Goal: Transaction & Acquisition: Purchase product/service

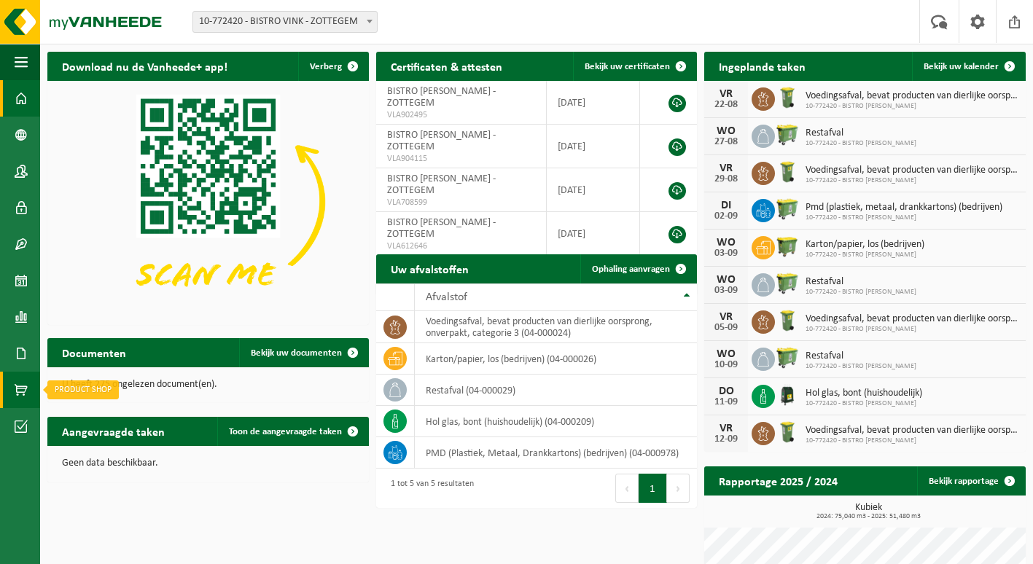
click at [22, 392] on span at bounding box center [21, 390] width 13 height 36
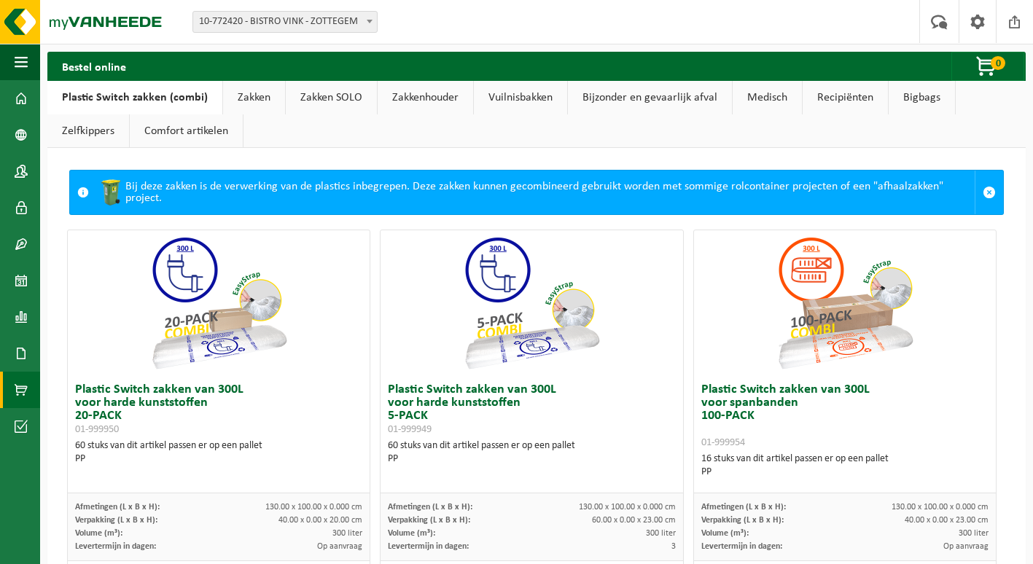
click at [524, 98] on link "Vuilnisbakken" at bounding box center [520, 98] width 93 height 34
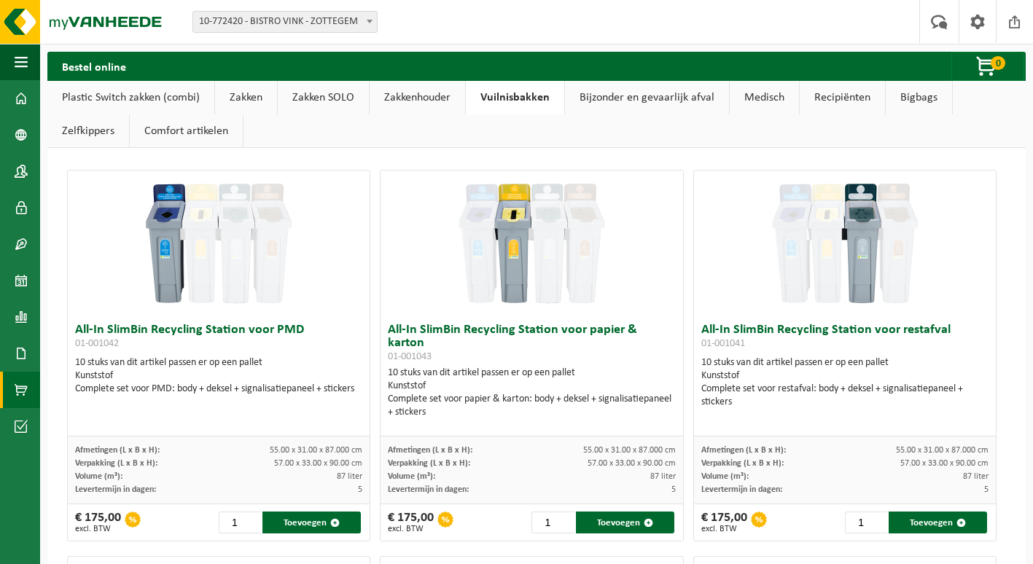
click at [233, 97] on link "Zakken" at bounding box center [246, 98] width 62 height 34
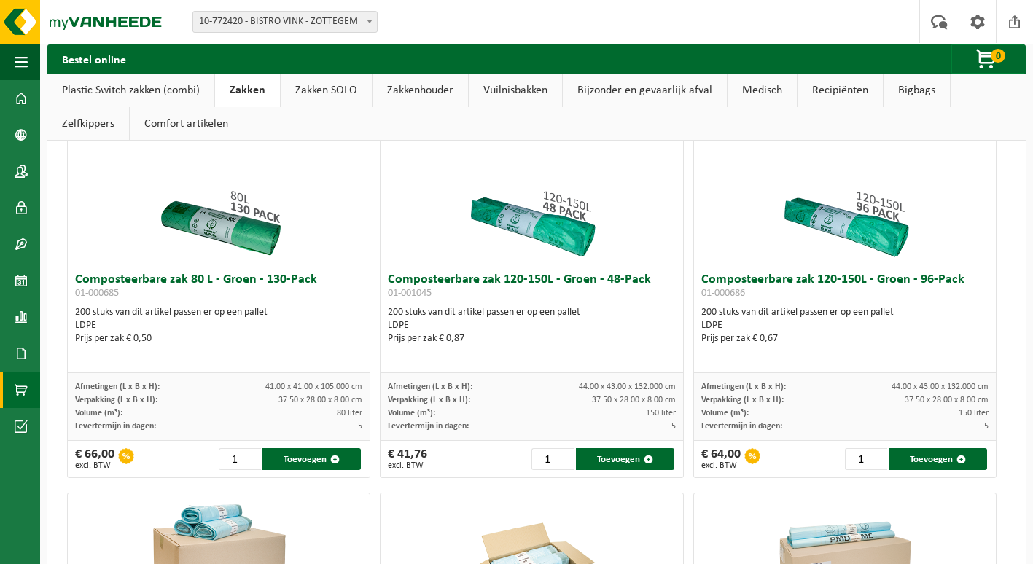
scroll to position [1240, 0]
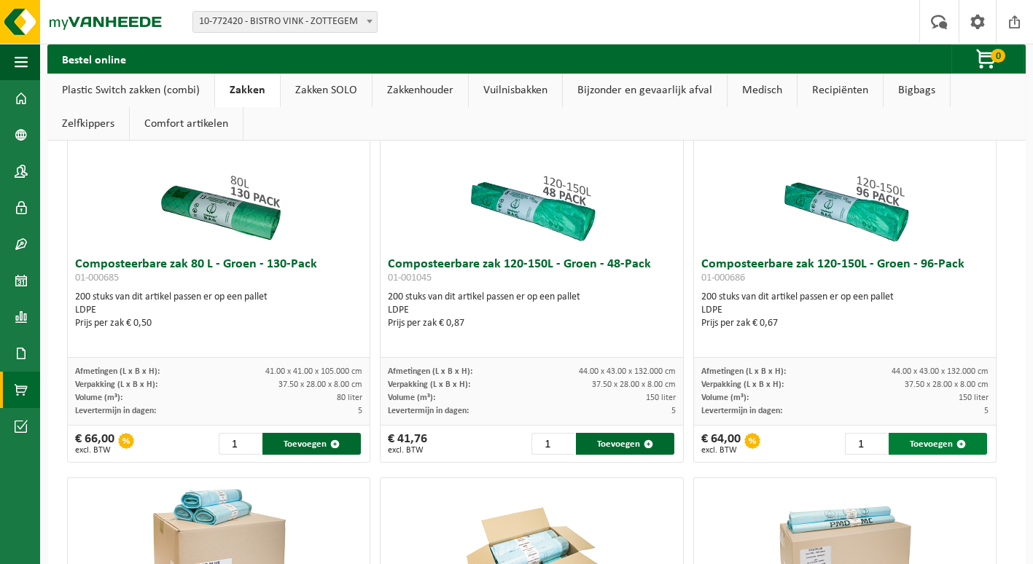
click at [928, 442] on button "Toevoegen" at bounding box center [938, 444] width 98 height 22
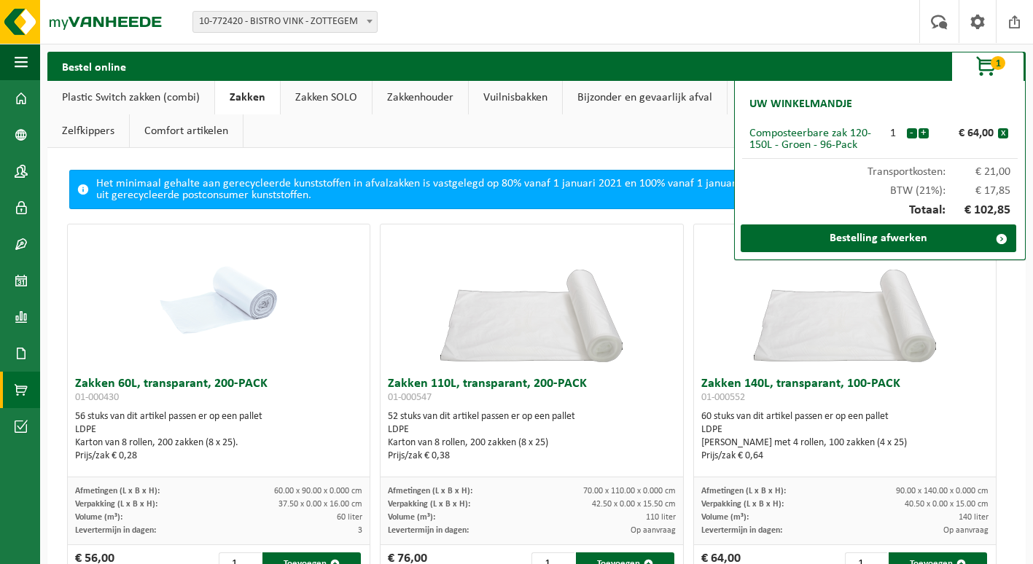
scroll to position [219, 0]
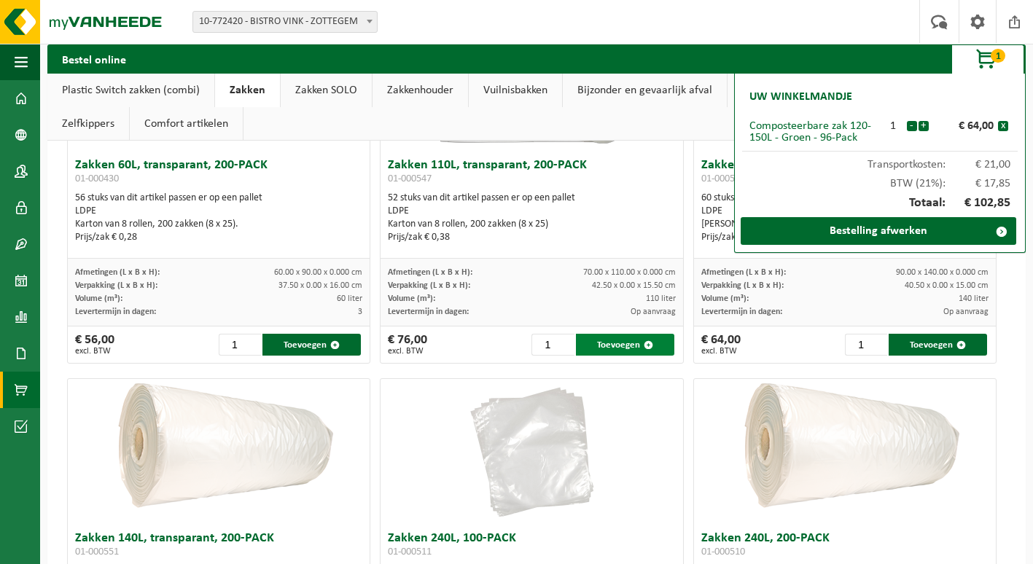
click at [607, 345] on button "Toevoegen" at bounding box center [625, 345] width 98 height 22
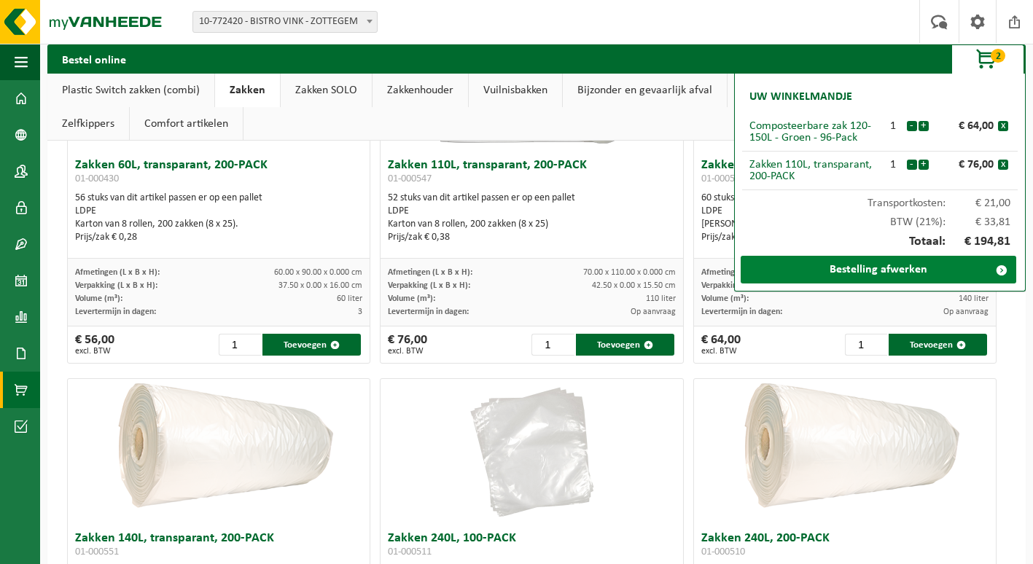
click at [760, 276] on link "Bestelling afwerken" at bounding box center [879, 270] width 276 height 28
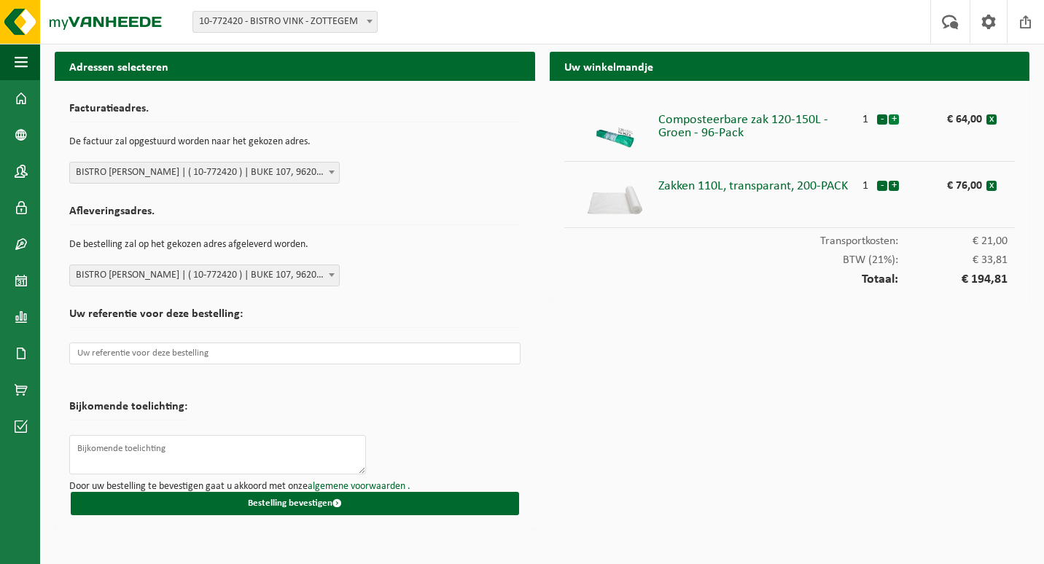
click at [892, 118] on button "+" at bounding box center [894, 119] width 10 height 10
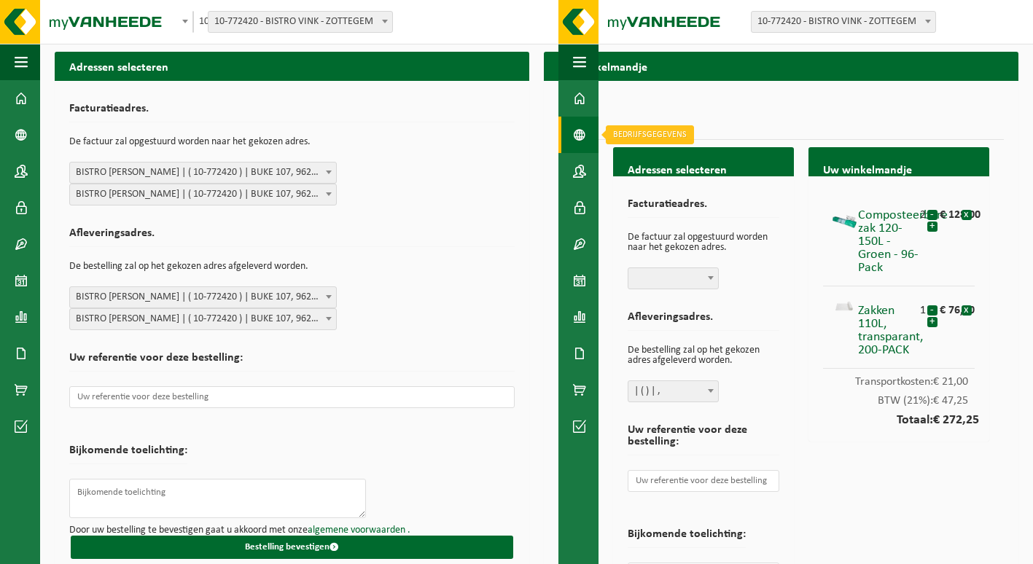
click at [577, 136] on span at bounding box center [579, 135] width 13 height 36
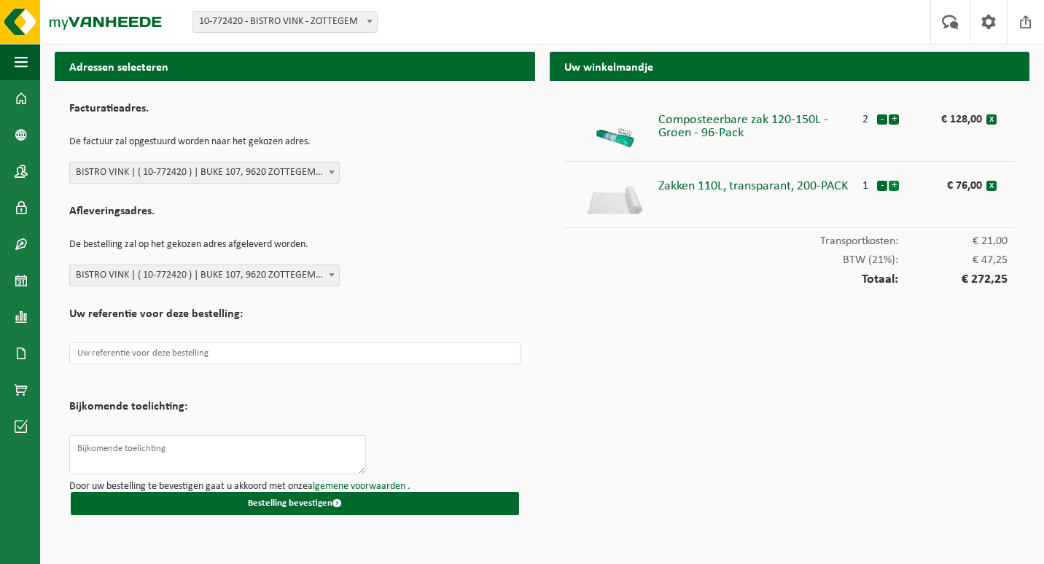
click at [897, 187] on button "+" at bounding box center [894, 186] width 10 height 10
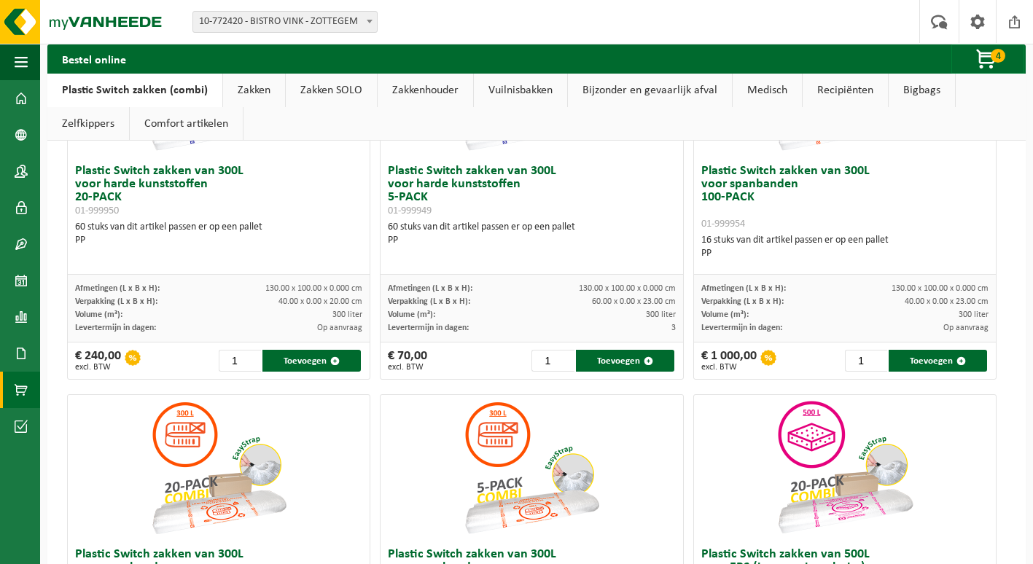
scroll to position [219, 0]
click at [990, 61] on span "button" at bounding box center [987, 59] width 73 height 29
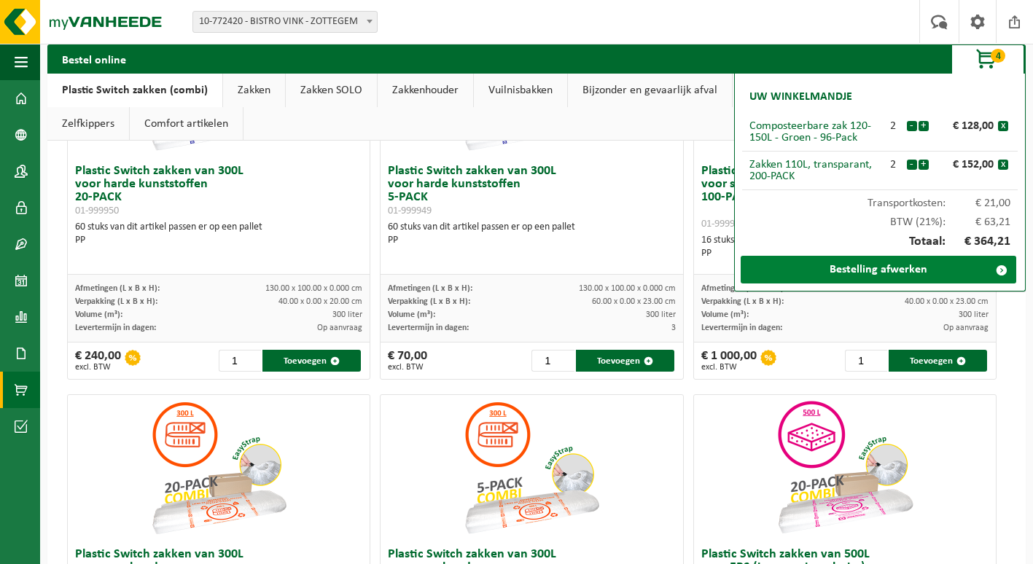
click at [895, 267] on link "Bestelling afwerken" at bounding box center [879, 270] width 276 height 28
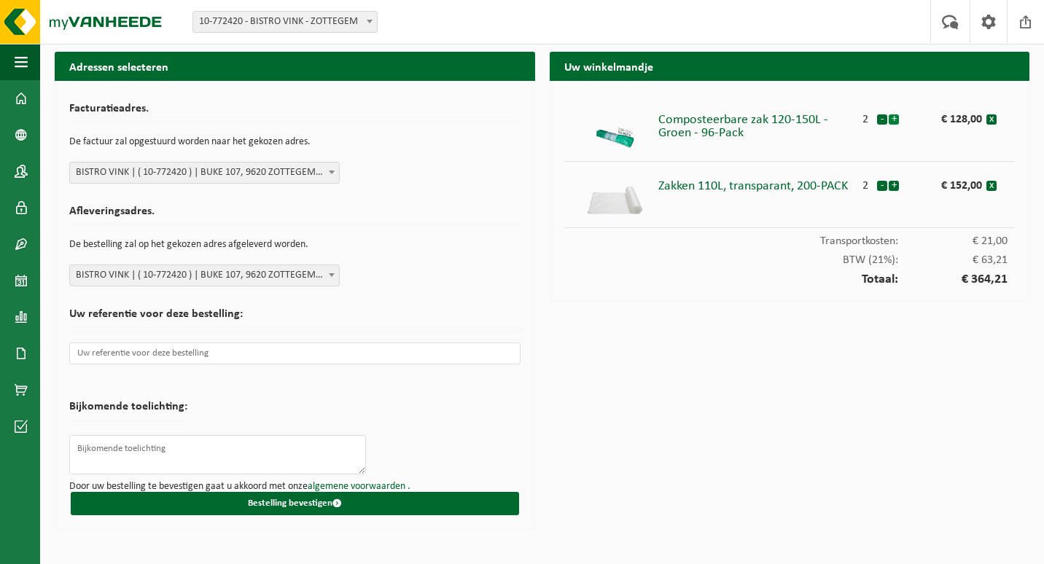
click at [895, 119] on button "+" at bounding box center [894, 119] width 10 height 10
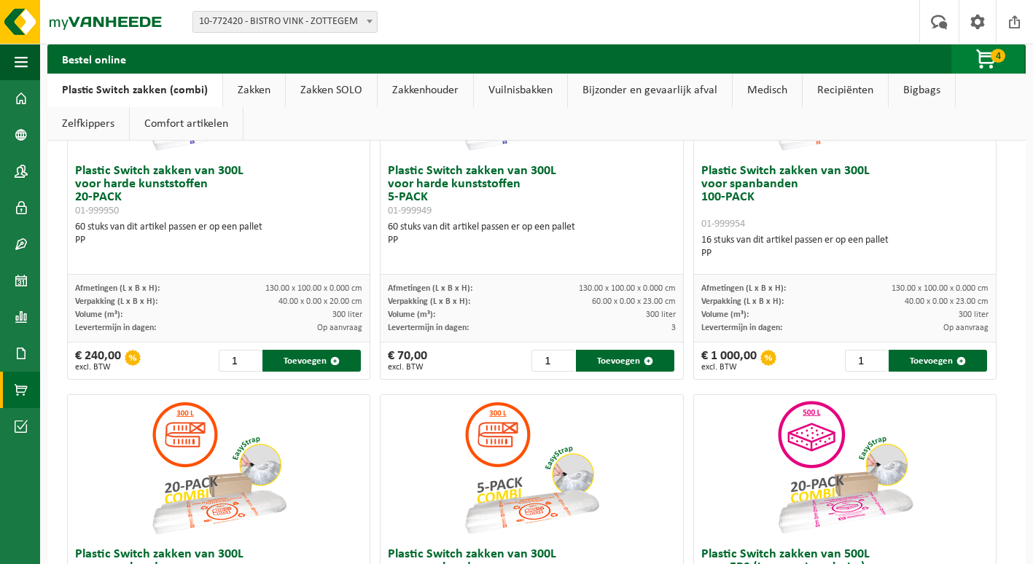
scroll to position [219, 0]
click at [994, 59] on span "4" at bounding box center [998, 56] width 15 height 14
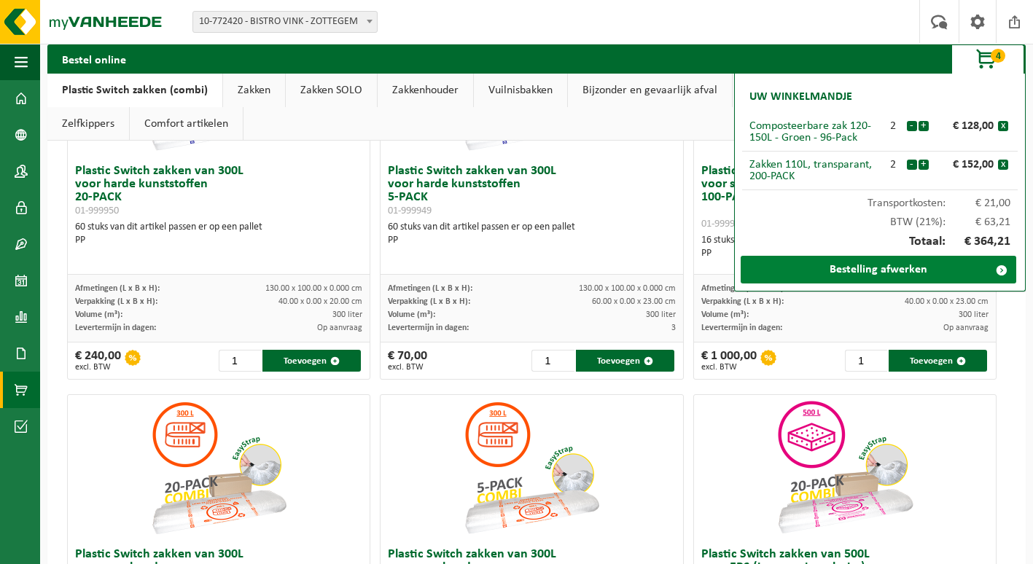
click at [909, 267] on link "Bestelling afwerken" at bounding box center [879, 270] width 276 height 28
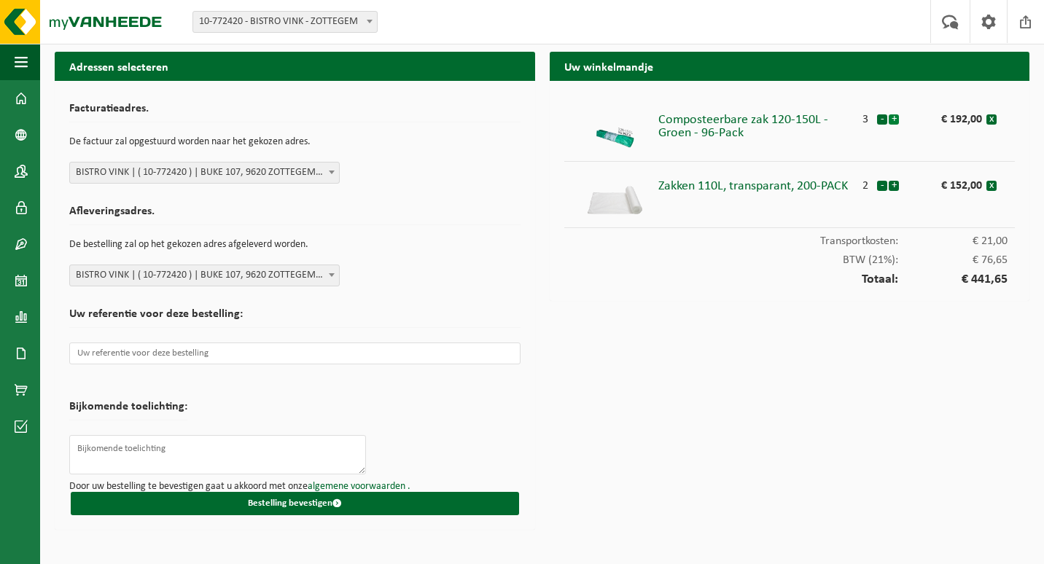
click at [893, 121] on button "+" at bounding box center [894, 119] width 10 height 10
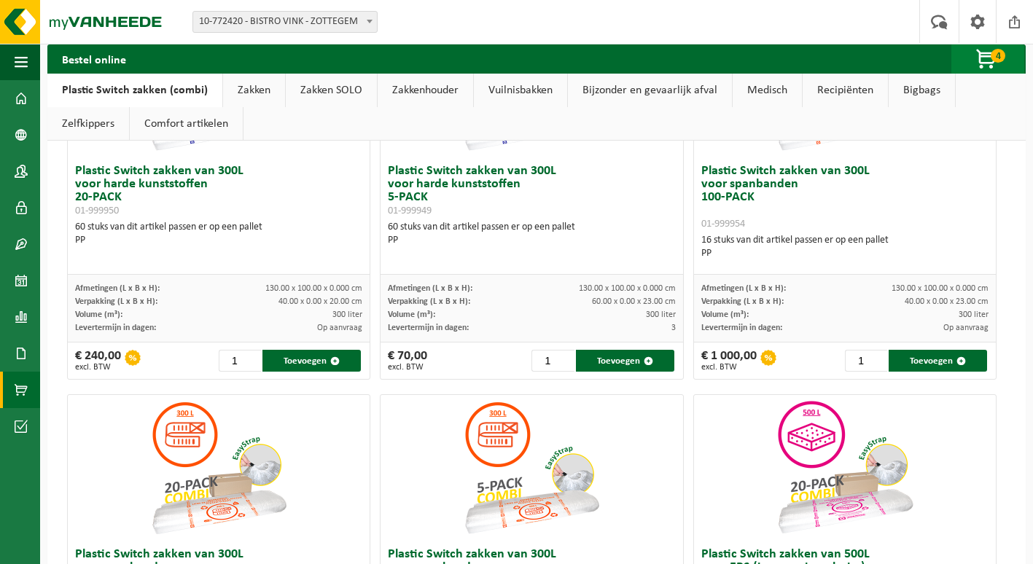
click at [987, 54] on span "button" at bounding box center [987, 59] width 73 height 29
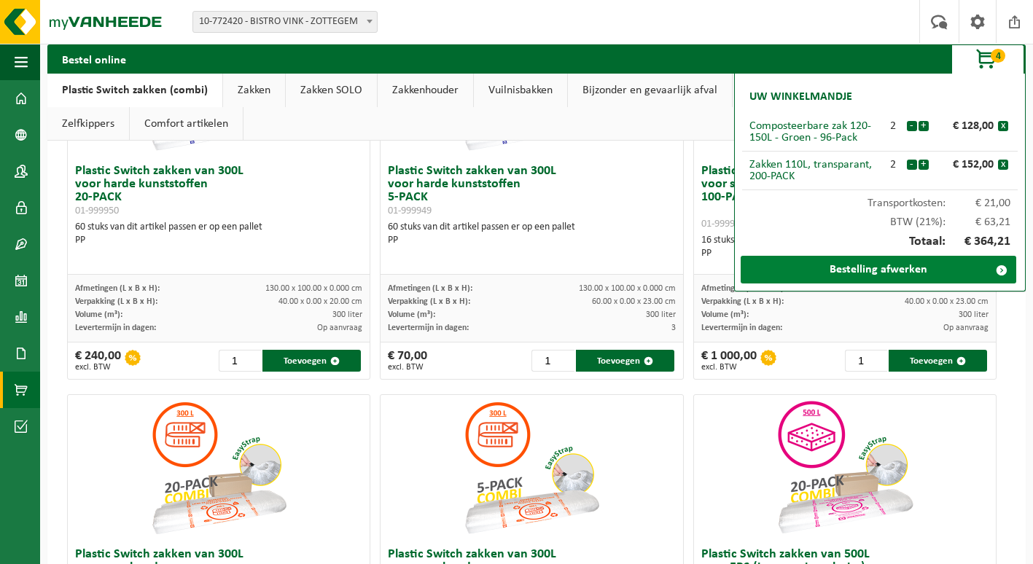
click at [922, 271] on link "Bestelling afwerken" at bounding box center [879, 270] width 276 height 28
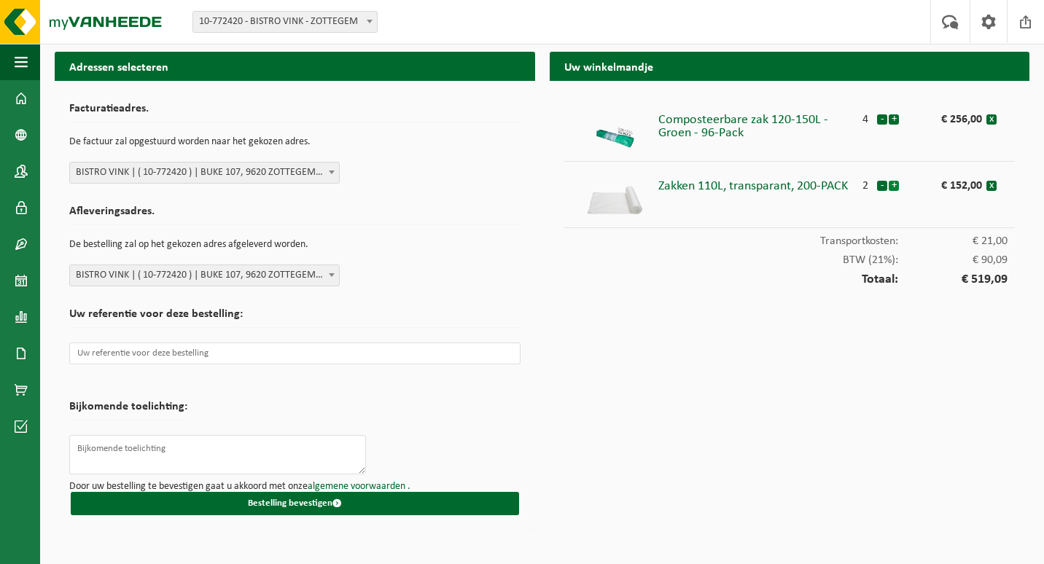
click at [892, 182] on button "+" at bounding box center [894, 186] width 10 height 10
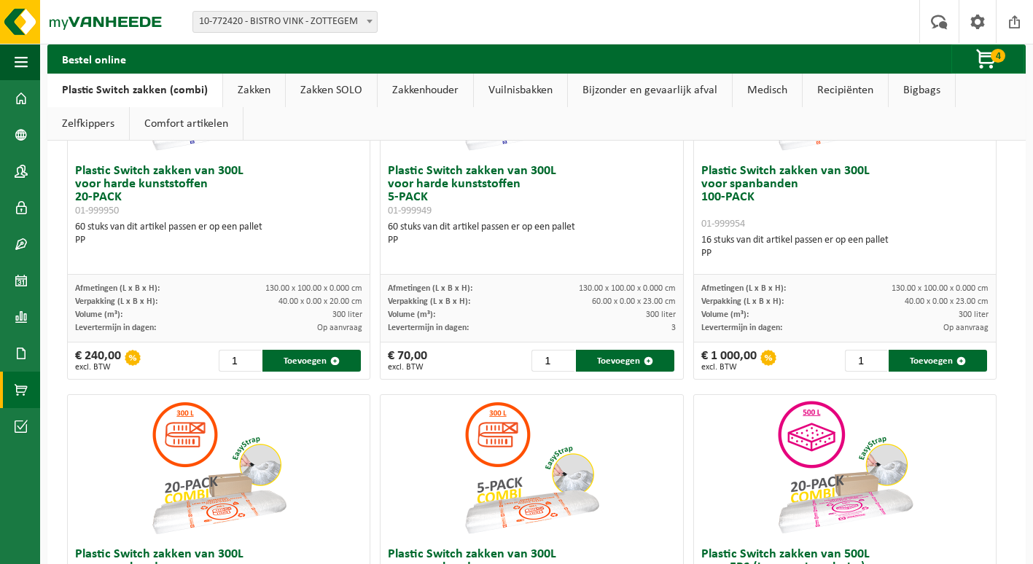
scroll to position [219, 0]
click at [1002, 55] on span "4" at bounding box center [998, 56] width 15 height 14
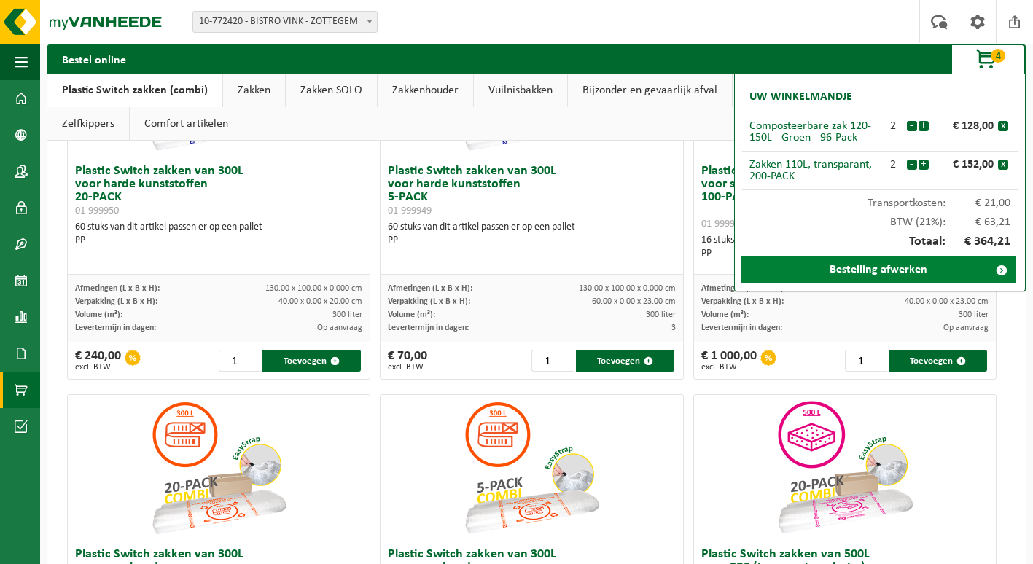
click at [965, 260] on link "Bestelling afwerken" at bounding box center [879, 270] width 276 height 28
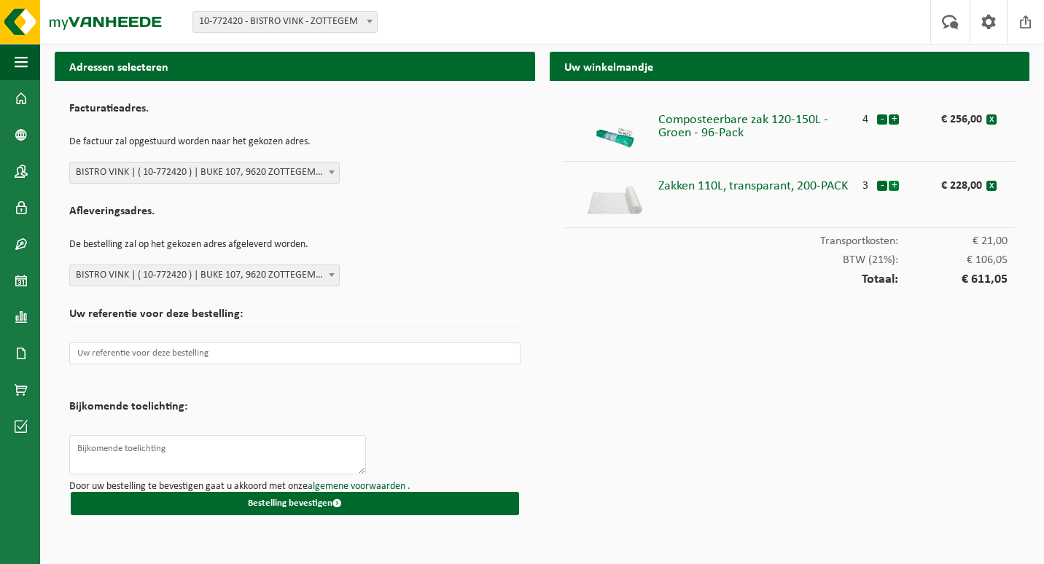
click at [895, 187] on button "+" at bounding box center [894, 186] width 10 height 10
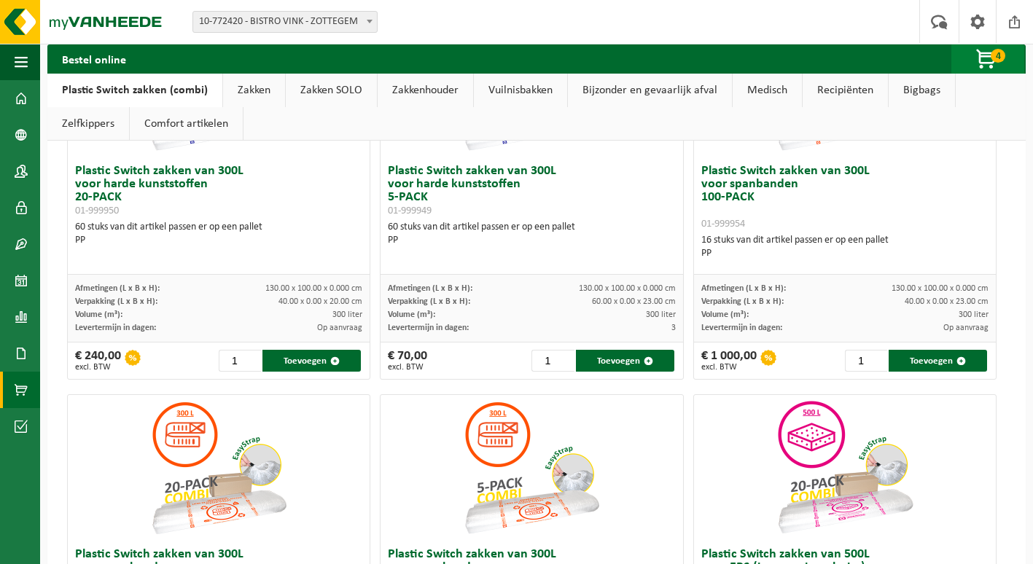
click at [986, 62] on span "button" at bounding box center [987, 59] width 73 height 29
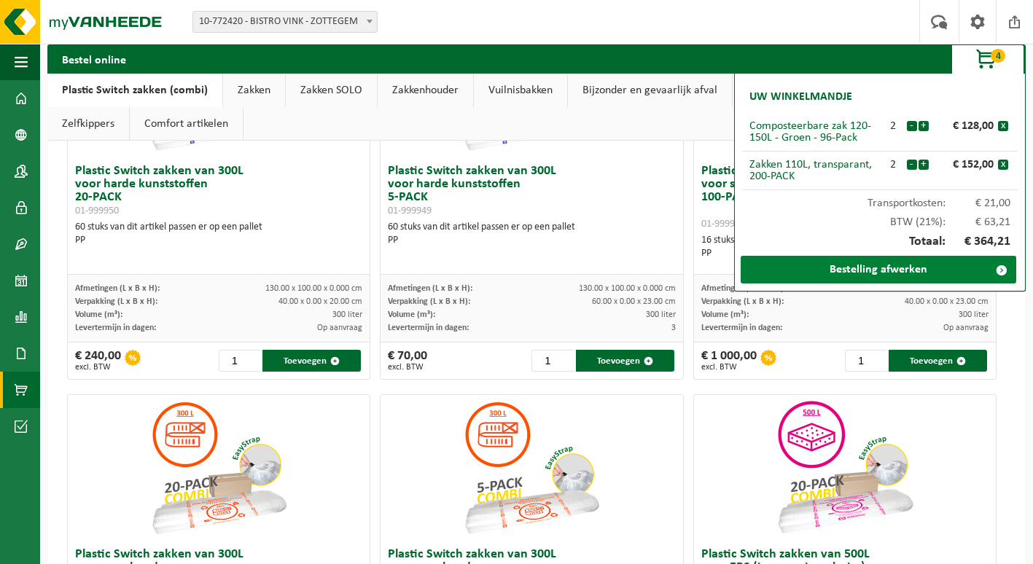
click at [920, 263] on link "Bestelling afwerken" at bounding box center [879, 270] width 276 height 28
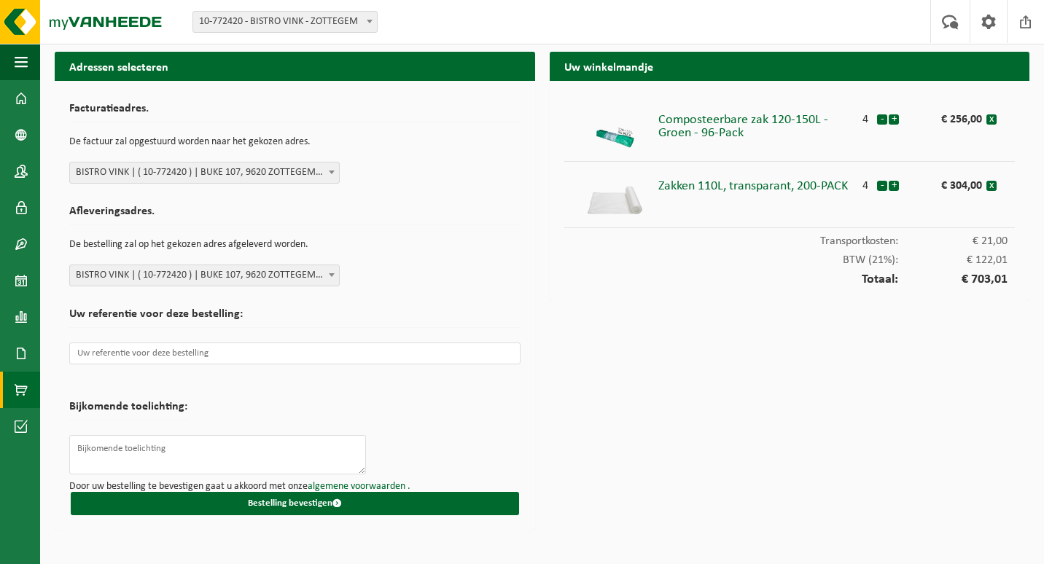
click at [15, 386] on span at bounding box center [21, 390] width 13 height 36
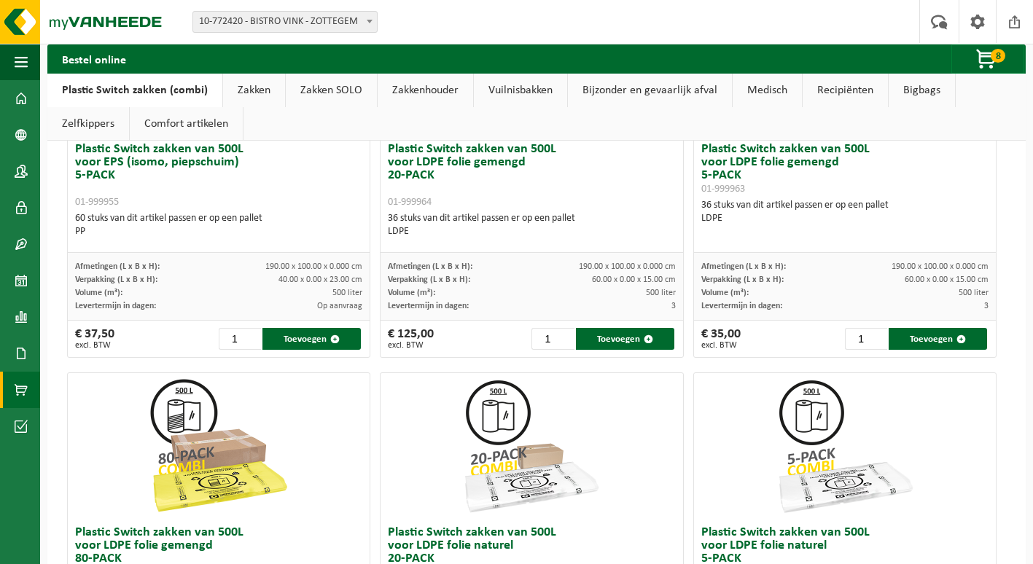
scroll to position [948, 0]
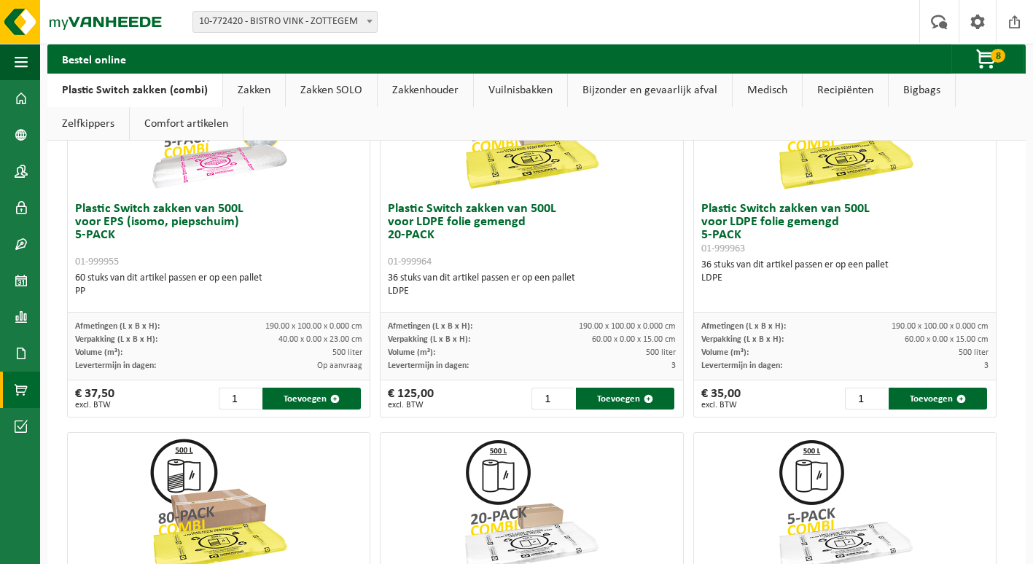
click at [257, 89] on link "Zakken" at bounding box center [254, 91] width 62 height 34
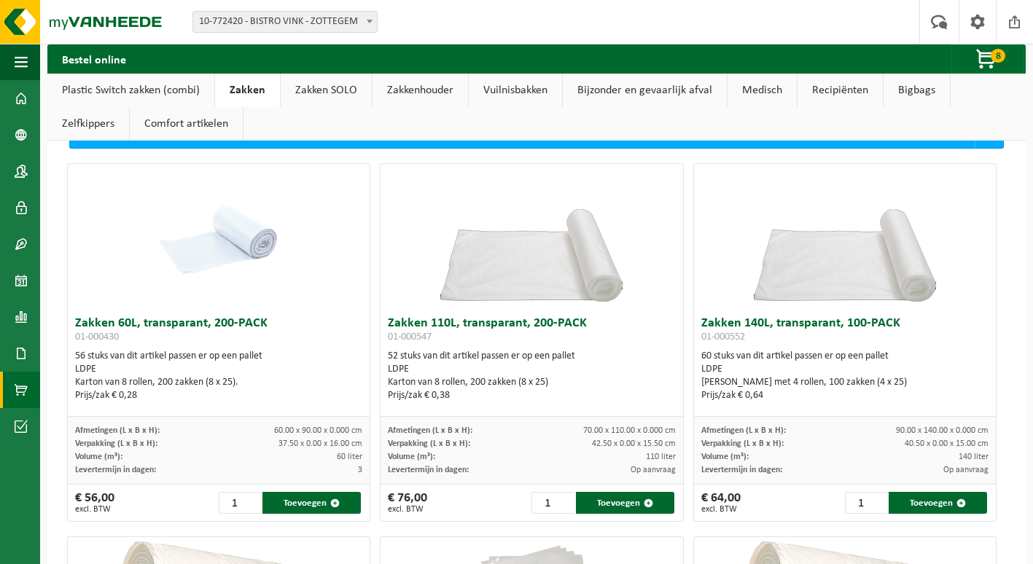
scroll to position [0, 0]
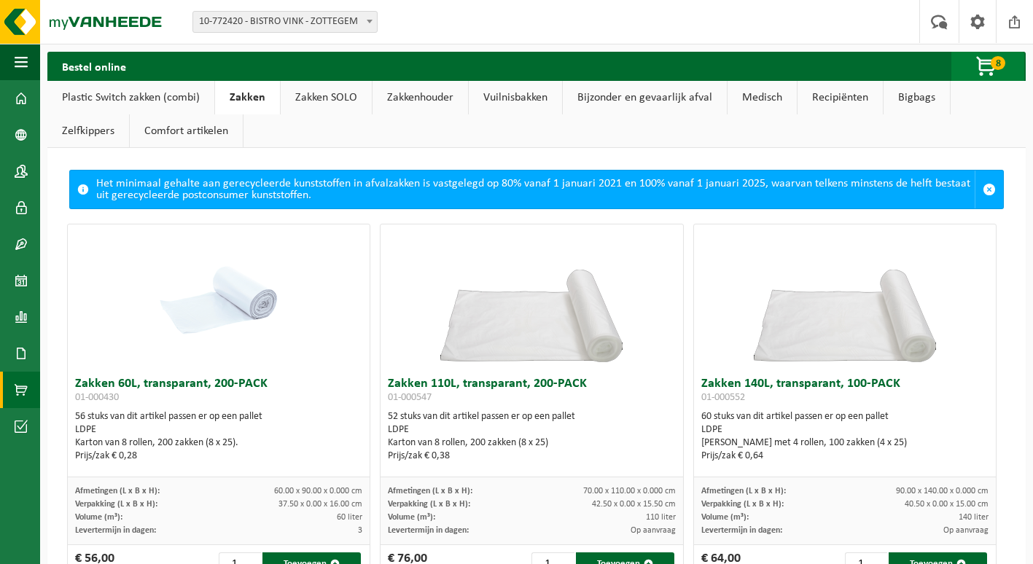
click at [990, 64] on span "button" at bounding box center [987, 67] width 73 height 29
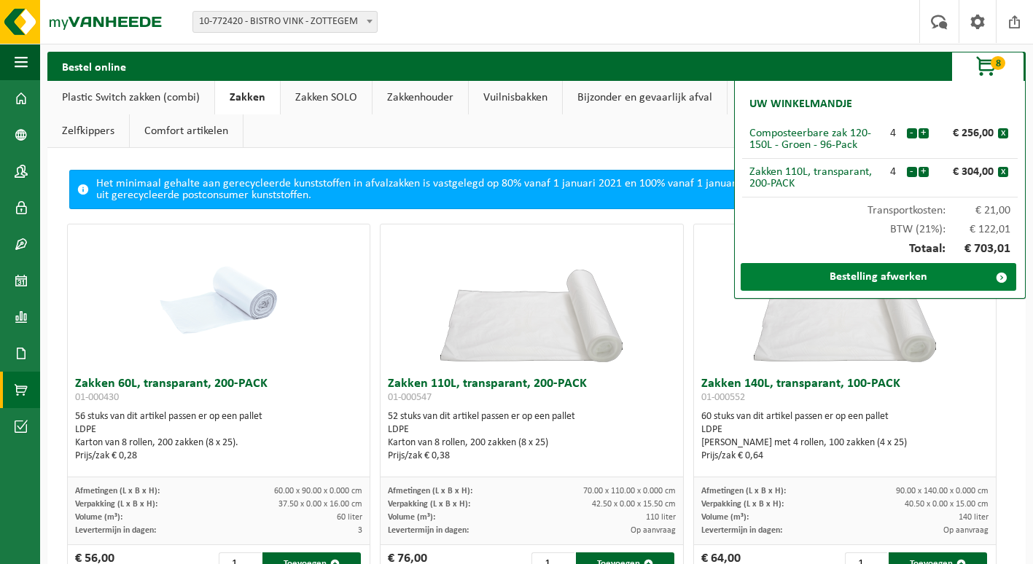
click at [905, 277] on link "Bestelling afwerken" at bounding box center [879, 277] width 276 height 28
